Goal: Book appointment/travel/reservation

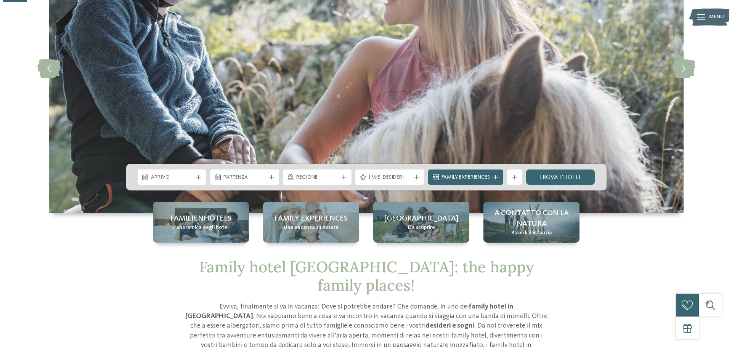
scroll to position [114, 0]
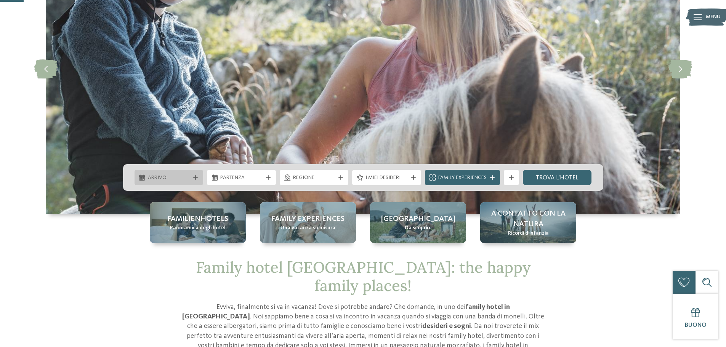
click at [172, 178] on span "Arrivo" at bounding box center [169, 178] width 42 height 8
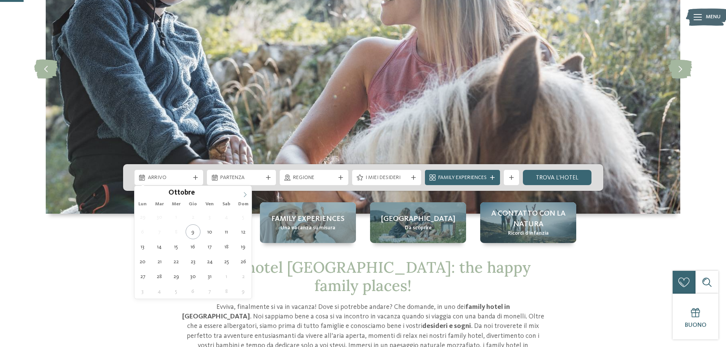
click at [245, 196] on icon at bounding box center [245, 194] width 3 height 5
type input "****"
click at [245, 196] on icon at bounding box center [245, 194] width 3 height 5
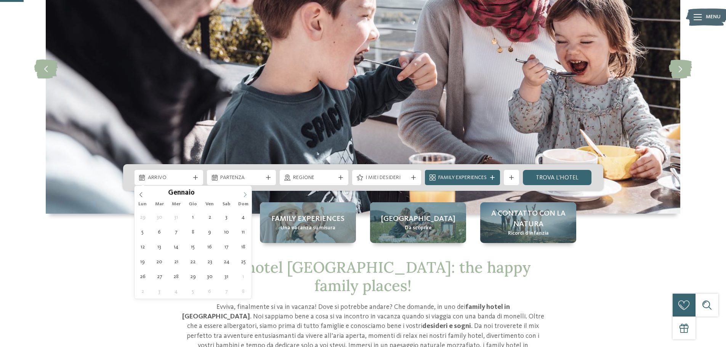
click at [245, 196] on icon at bounding box center [245, 194] width 5 height 5
click at [140, 194] on icon at bounding box center [141, 194] width 3 height 5
type div "[DATE]"
type input "****"
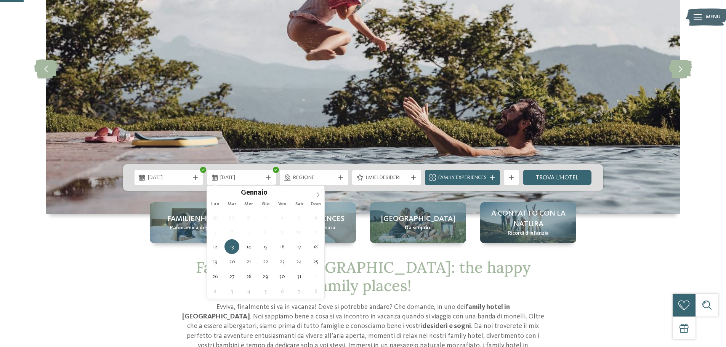
type div "[DATE]"
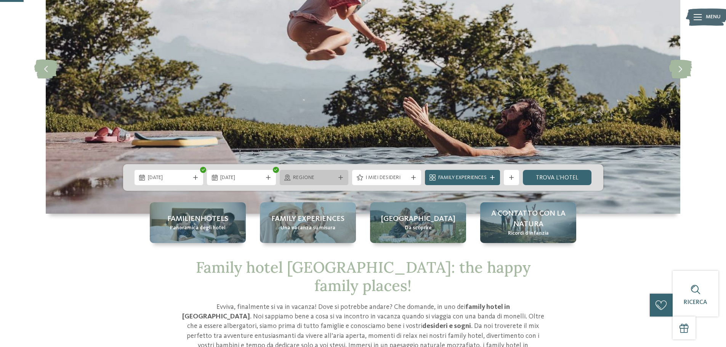
click at [342, 181] on div "Regione" at bounding box center [314, 177] width 69 height 15
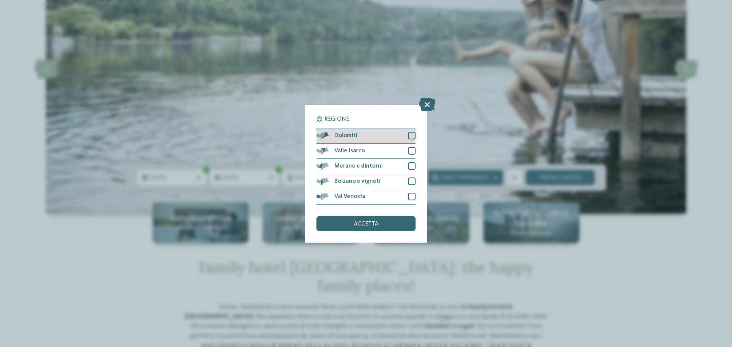
click at [412, 136] on div at bounding box center [412, 136] width 8 height 8
click at [397, 225] on div "accetta" at bounding box center [366, 223] width 99 height 15
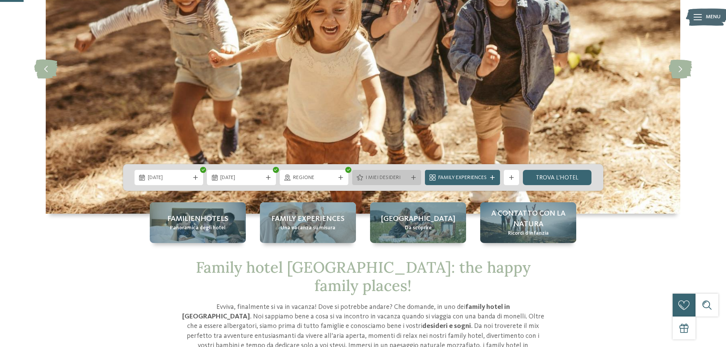
click at [418, 177] on div "I miei desideri" at bounding box center [386, 177] width 69 height 15
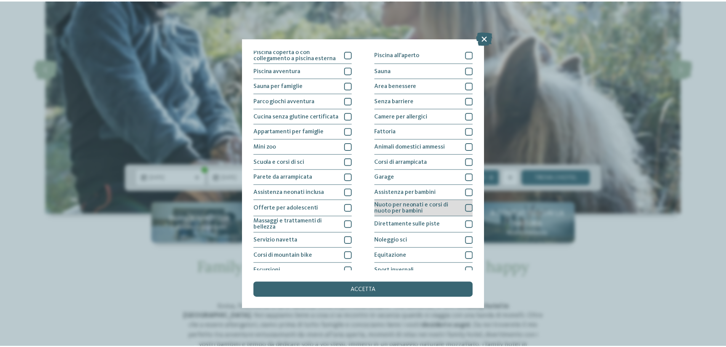
scroll to position [0, 0]
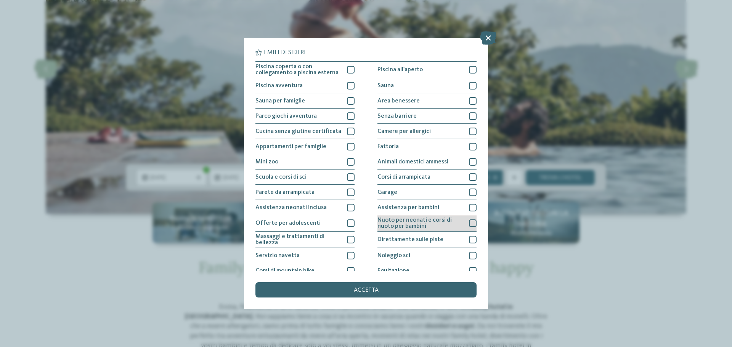
click at [469, 222] on div at bounding box center [473, 224] width 8 height 8
click at [416, 297] on div "accetta" at bounding box center [365, 290] width 221 height 15
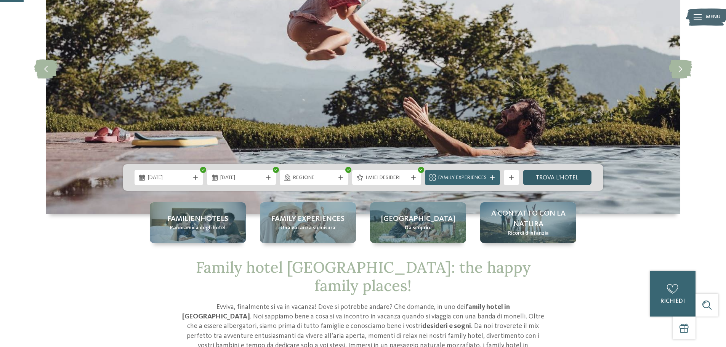
click at [543, 176] on link "trova l’hotel" at bounding box center [557, 177] width 69 height 15
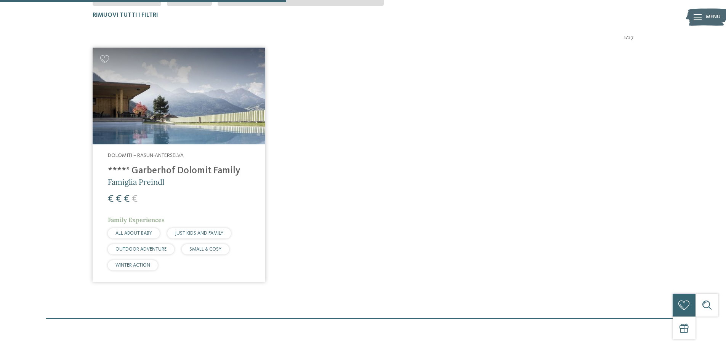
click at [224, 170] on h4 "****ˢ Garberhof Dolomit Family" at bounding box center [179, 170] width 142 height 11
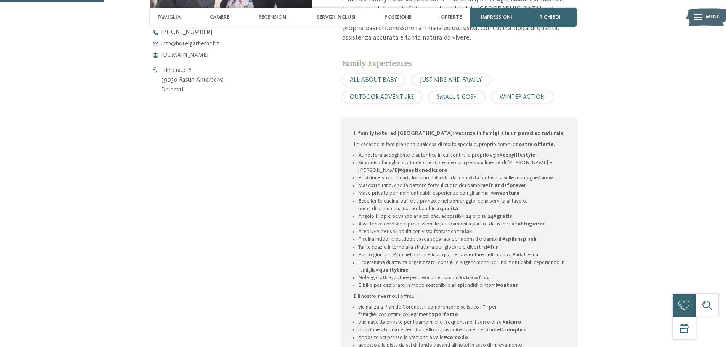
scroll to position [419, 0]
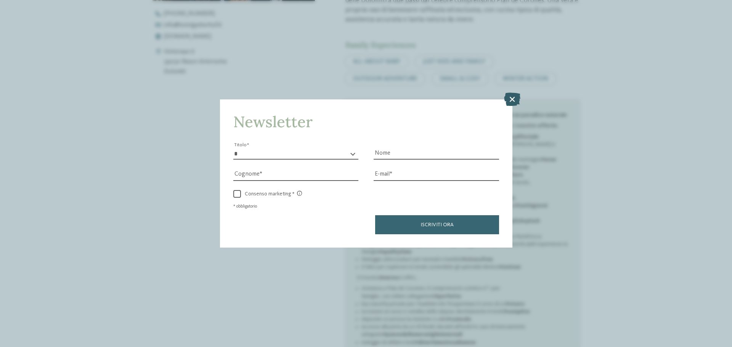
click at [509, 95] on icon at bounding box center [512, 99] width 16 height 13
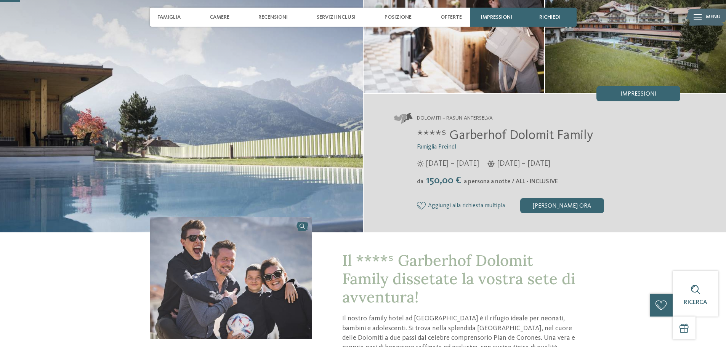
scroll to position [153, 0]
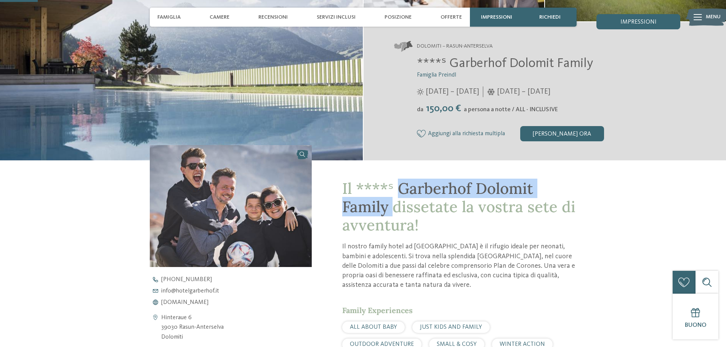
drag, startPoint x: 396, startPoint y: 190, endPoint x: 394, endPoint y: 209, distance: 19.3
click at [394, 209] on span "Il ****ˢ Garberhof Dolomit Family dissetate la vostra sete di avventura!" at bounding box center [458, 207] width 233 height 56
copy span "Garberhof Dolomit Family"
